Goal: Task Accomplishment & Management: Manage account settings

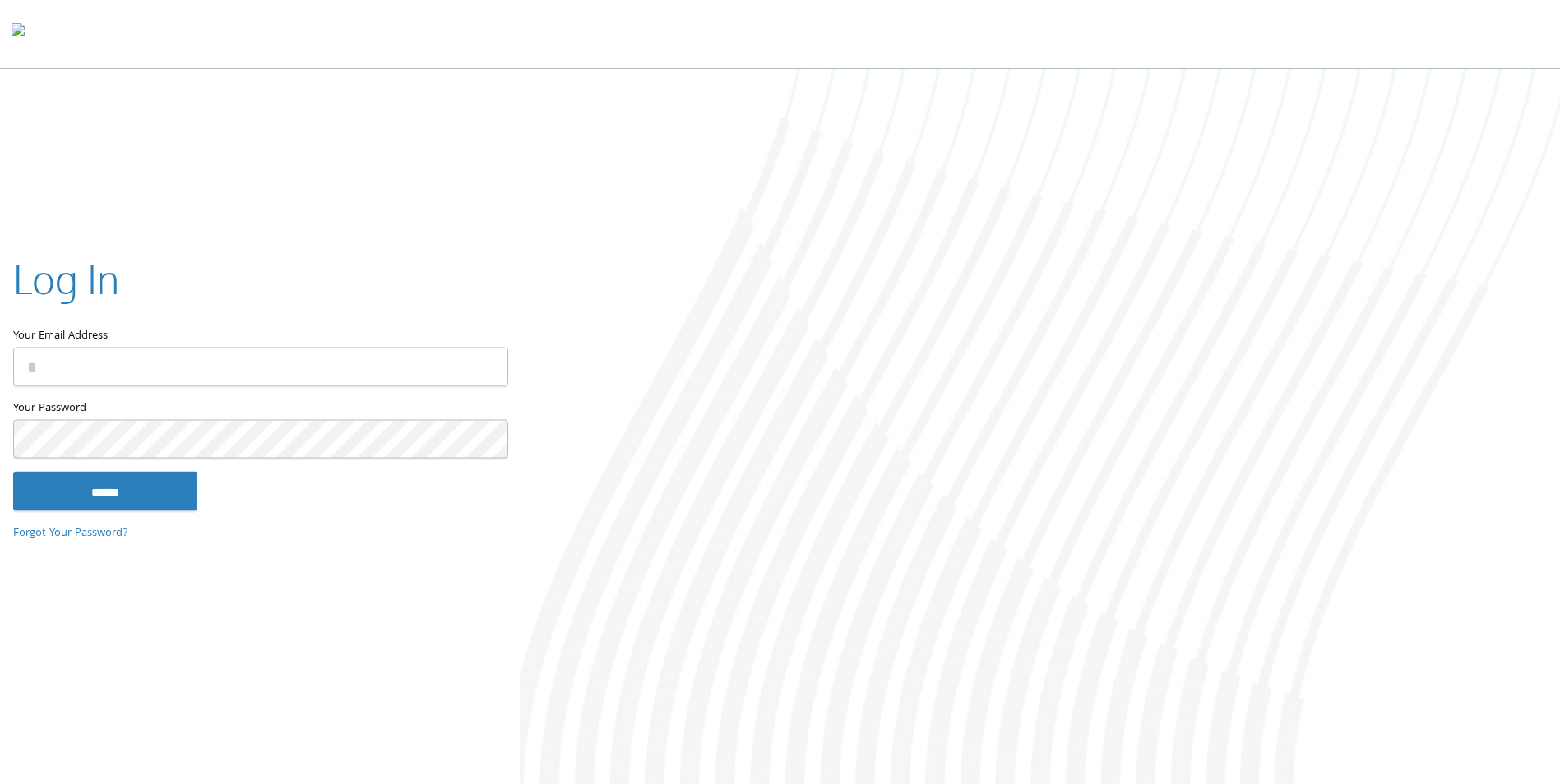
click at [0, 434] on html "Home Solutions Technology Partners Features About Us Schedule a Demo Blog Log In" at bounding box center [780, 402] width 1560 height 804
type input "**********"
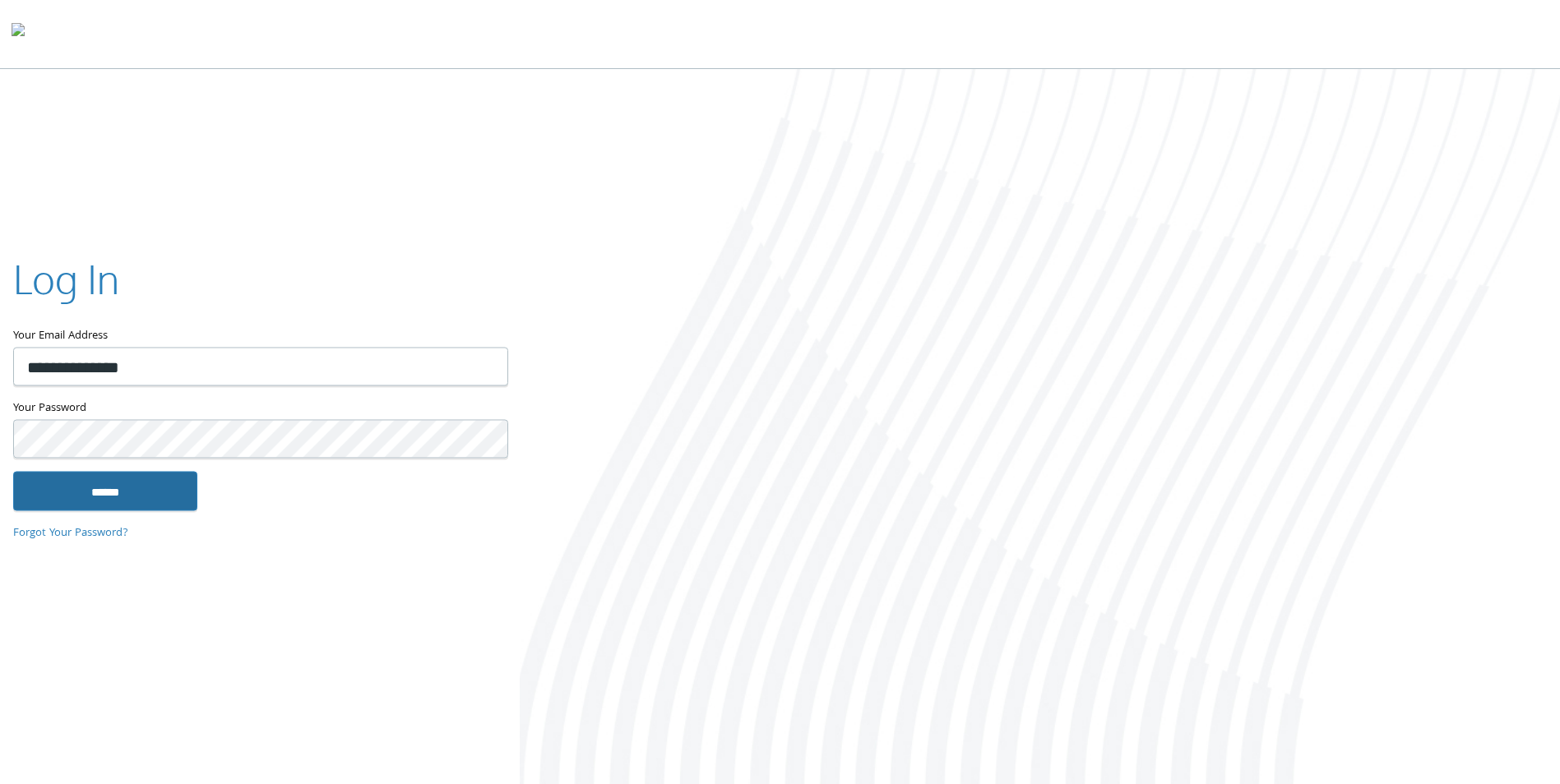
click at [188, 494] on input "******" at bounding box center [105, 491] width 184 height 40
